Goal: Complete application form: Complete application form

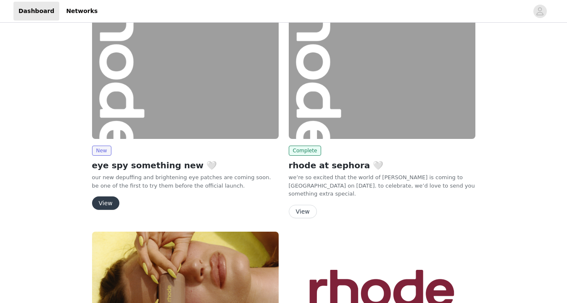
scroll to position [38, 0]
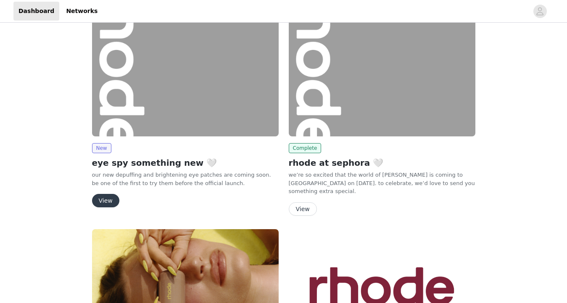
click at [106, 198] on button "View" at bounding box center [105, 200] width 27 height 13
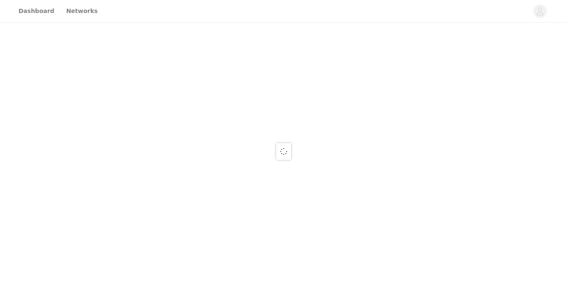
click at [562, 24] on div at bounding box center [283, 151] width 567 height 303
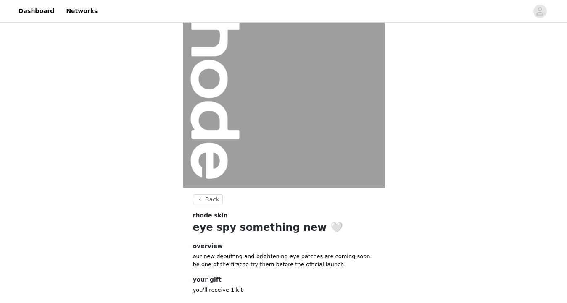
scroll to position [87, 0]
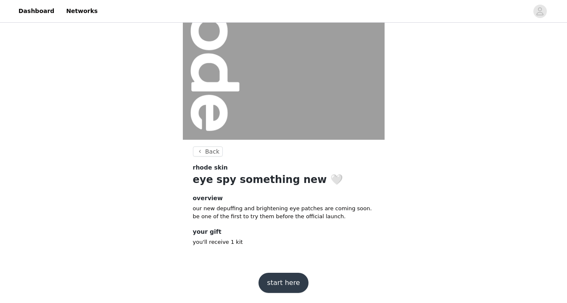
click at [282, 284] on button "start here" at bounding box center [283, 283] width 50 height 20
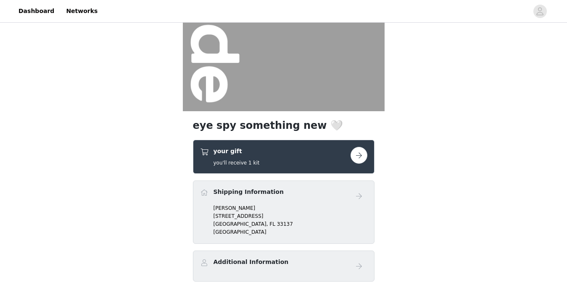
scroll to position [122, 0]
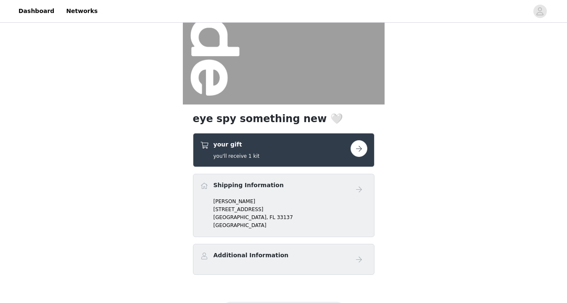
click at [286, 263] on div "Additional Information" at bounding box center [283, 259] width 167 height 17
click at [265, 190] on div "Shipping Information" at bounding box center [248, 187] width 70 height 12
click at [360, 148] on button "button" at bounding box center [358, 148] width 17 height 17
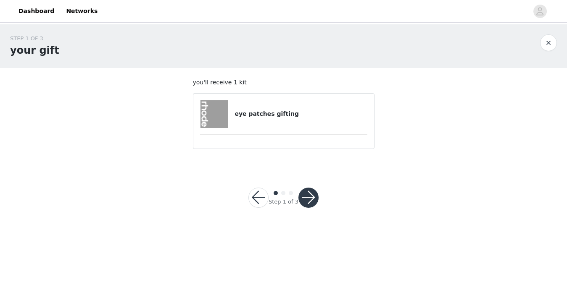
click at [314, 106] on div "eye patches gifting" at bounding box center [283, 114] width 167 height 28
click at [307, 202] on button "button" at bounding box center [308, 198] width 20 height 20
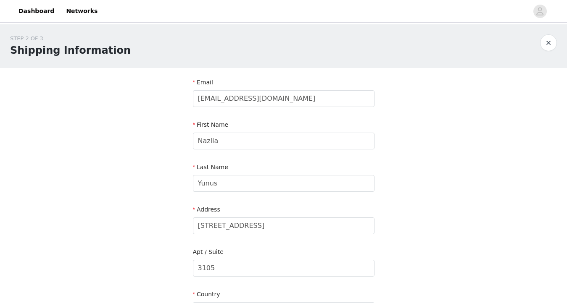
click at [231, 216] on div "Address" at bounding box center [283, 211] width 181 height 12
click at [232, 223] on input "[STREET_ADDRESS]" at bounding box center [283, 226] width 181 height 17
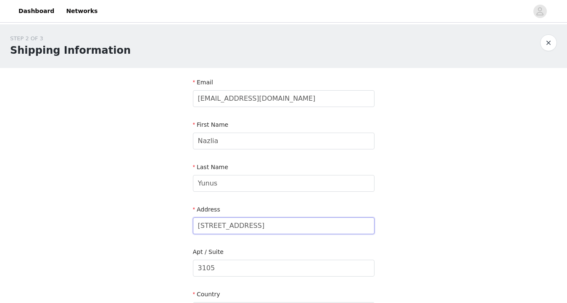
drag, startPoint x: 306, startPoint y: 227, endPoint x: 251, endPoint y: 225, distance: 55.5
click at [252, 227] on input "[STREET_ADDRESS]" at bounding box center [283, 226] width 181 height 17
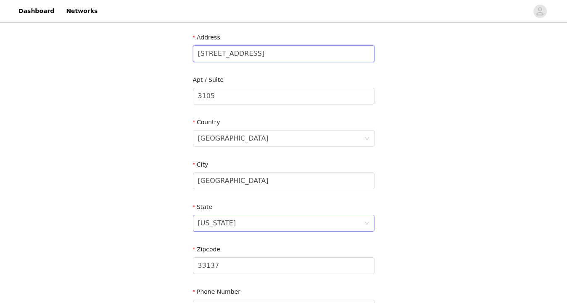
scroll to position [175, 0]
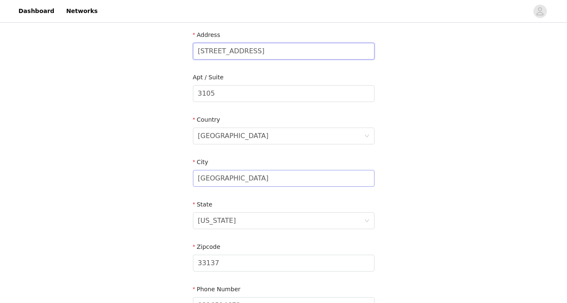
type input "[STREET_ADDRESS]"
click at [234, 176] on input "[GEOGRAPHIC_DATA]" at bounding box center [283, 178] width 181 height 17
type input "[GEOGRAPHIC_DATA]"
click at [225, 216] on div "[US_STATE]" at bounding box center [281, 221] width 166 height 16
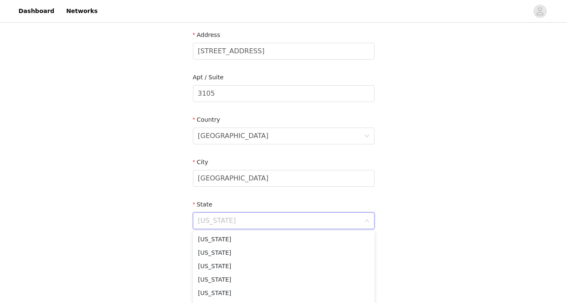
scroll to position [2, 0]
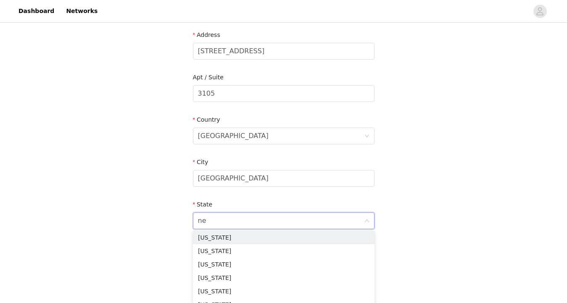
type input "new"
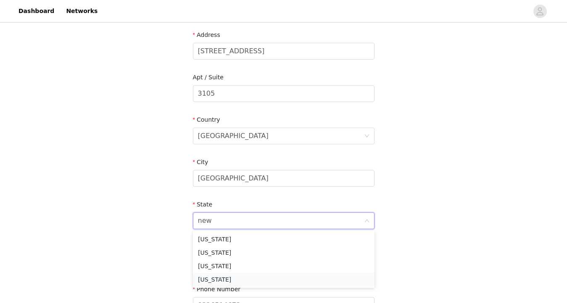
click at [212, 279] on li "[US_STATE]" at bounding box center [283, 279] width 181 height 13
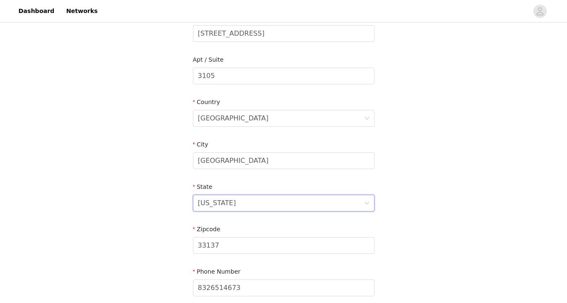
scroll to position [204, 0]
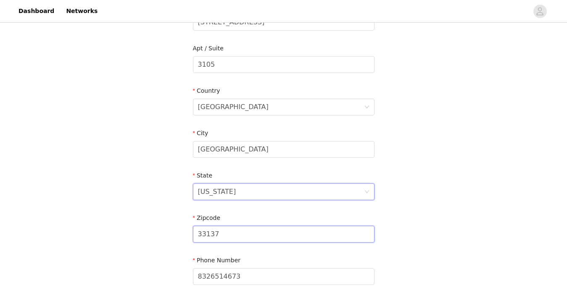
click at [215, 236] on input "33137" at bounding box center [283, 234] width 181 height 17
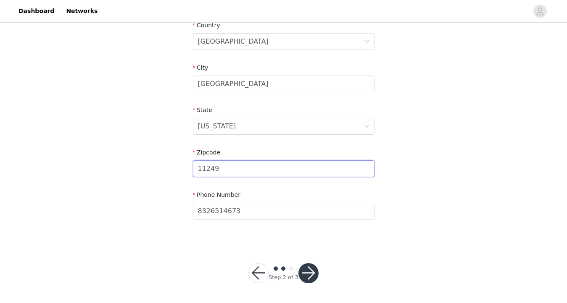
type input "11249"
click at [317, 270] on button "button" at bounding box center [308, 273] width 20 height 20
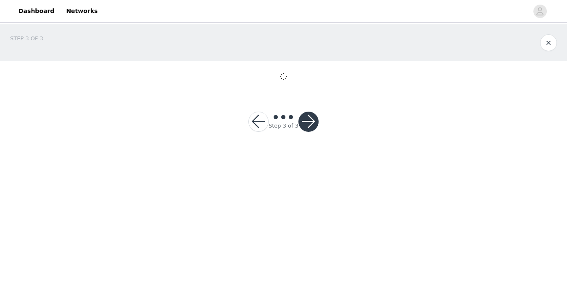
click at [309, 275] on body "Dashboard Networks STEP 3 OF 3 Step 3 of 3" at bounding box center [283, 151] width 567 height 303
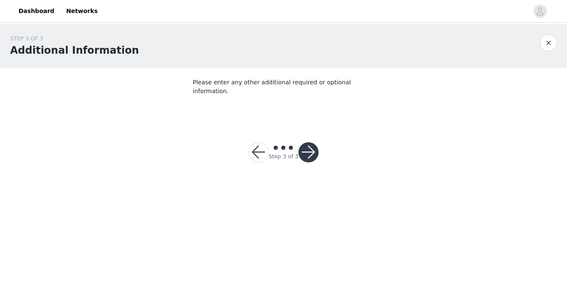
click at [307, 150] on button "button" at bounding box center [308, 152] width 20 height 20
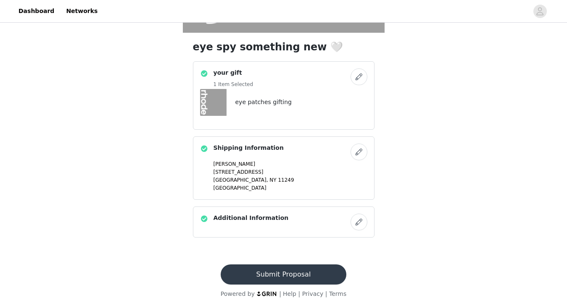
scroll to position [199, 0]
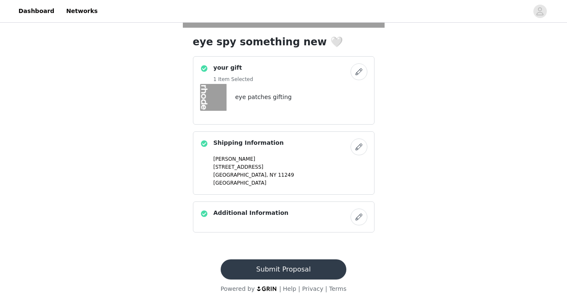
click at [283, 272] on button "Submit Proposal" at bounding box center [284, 270] width 126 height 20
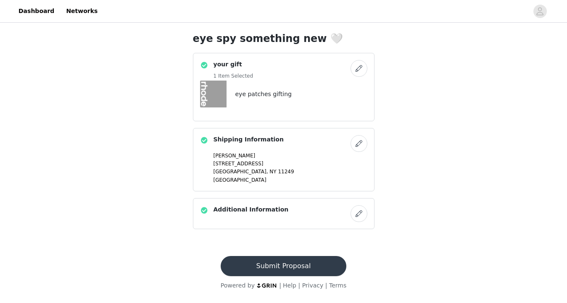
scroll to position [0, 0]
